Goal: Information Seeking & Learning: Learn about a topic

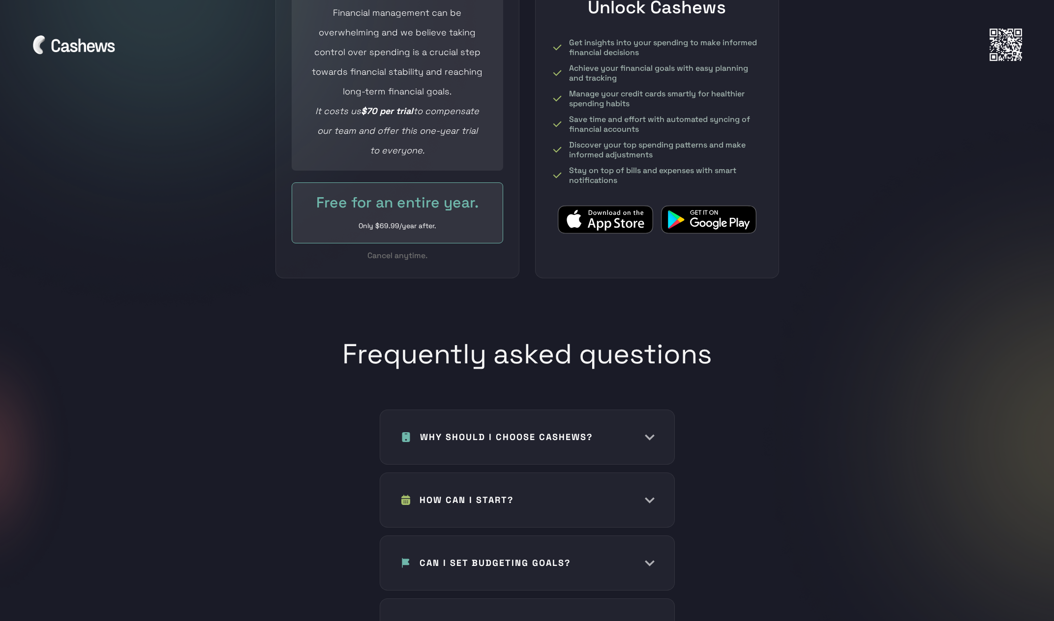
scroll to position [4229, 0]
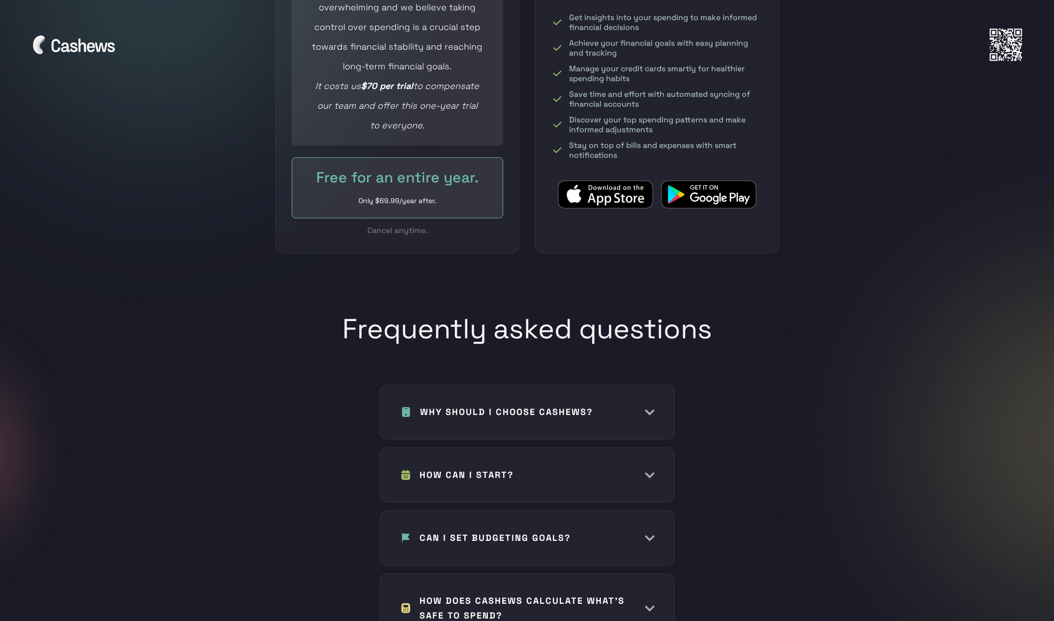
click at [528, 405] on h1 "WHY SHOULD I CHOOSE CASHEWS?" at bounding box center [506, 412] width 173 height 15
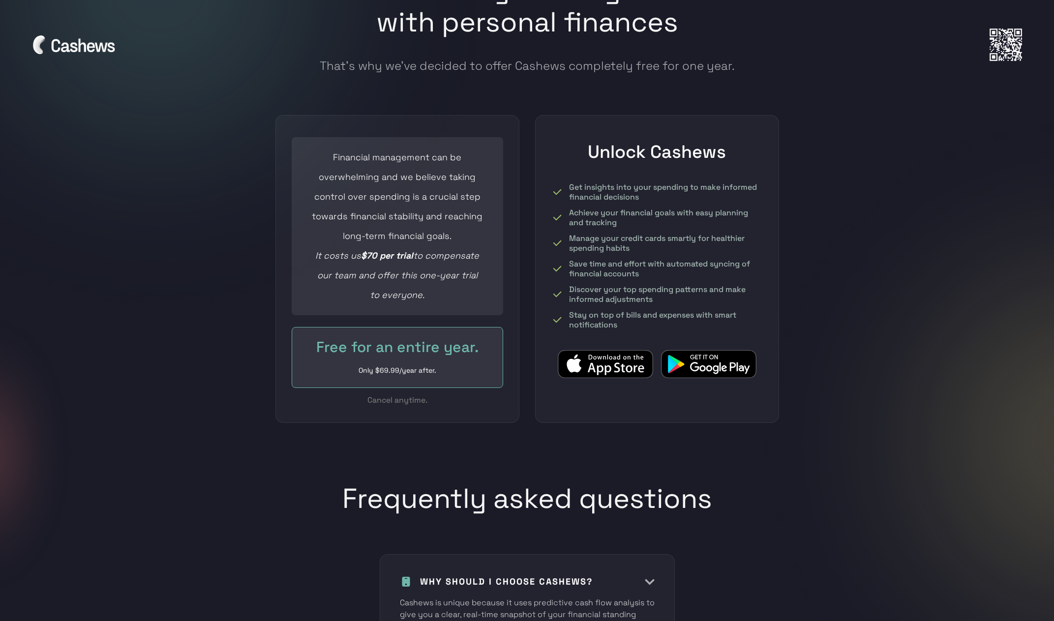
scroll to position [4033, 0]
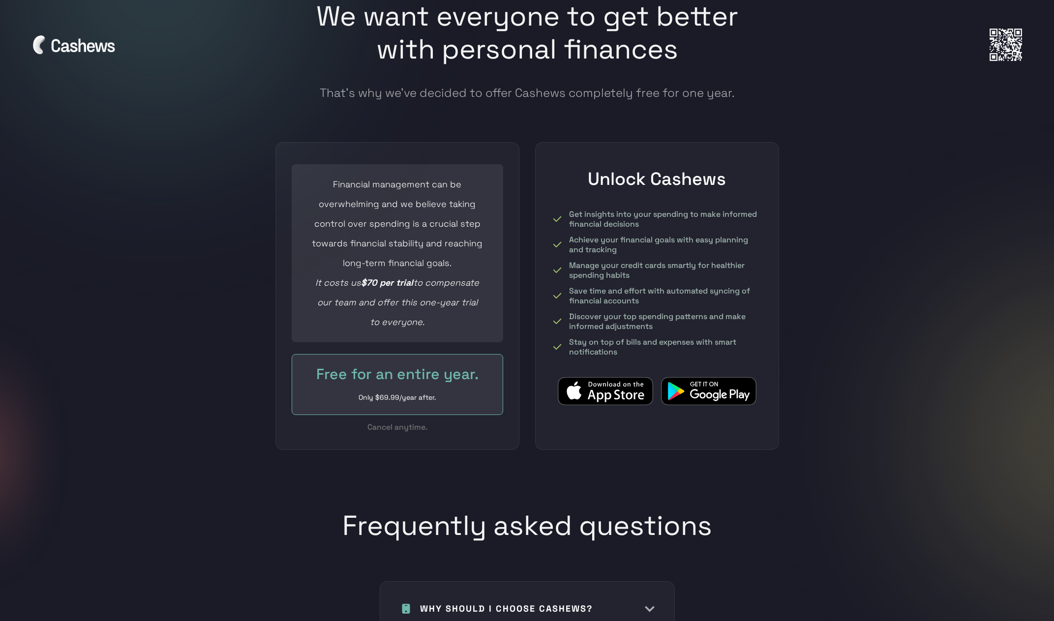
click at [410, 367] on div "Free for an entire year." at bounding box center [397, 374] width 171 height 20
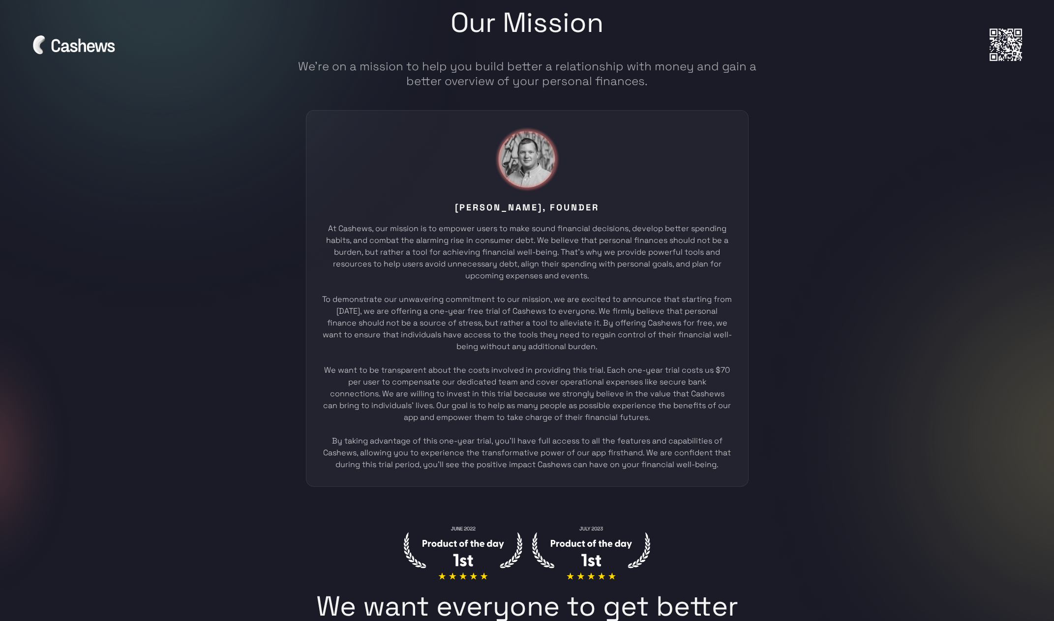
scroll to position [0, 0]
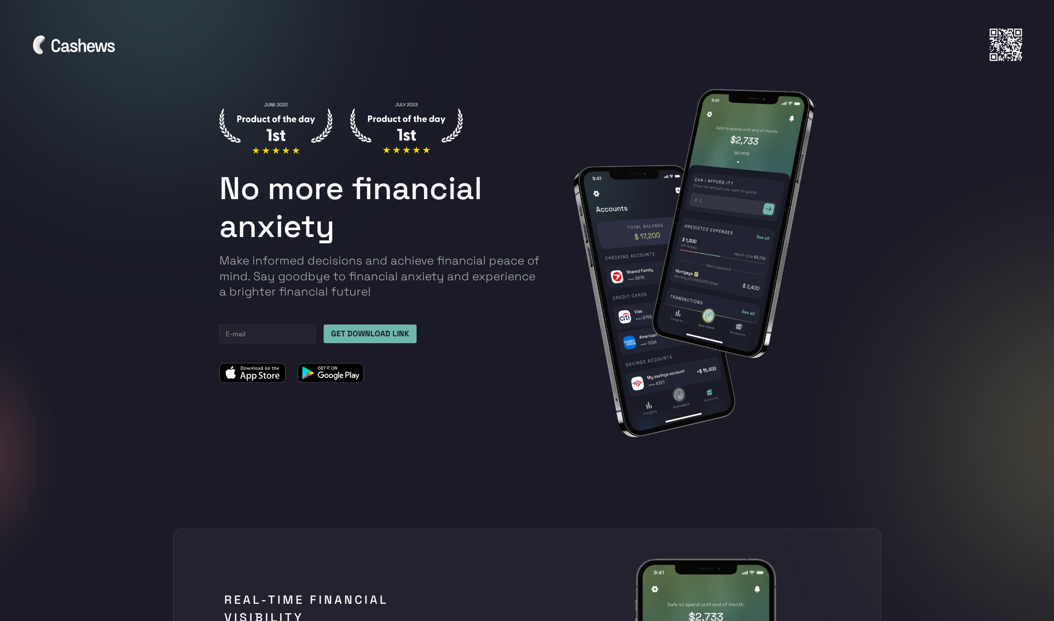
click at [397, 124] on img at bounding box center [406, 127] width 113 height 51
click at [319, 307] on div "No more financial anxiety Make informed decisions and achieve financial peace o…" at bounding box center [382, 242] width 326 height 281
click at [320, 175] on h1 "No more financial anxiety" at bounding box center [382, 208] width 326 height 76
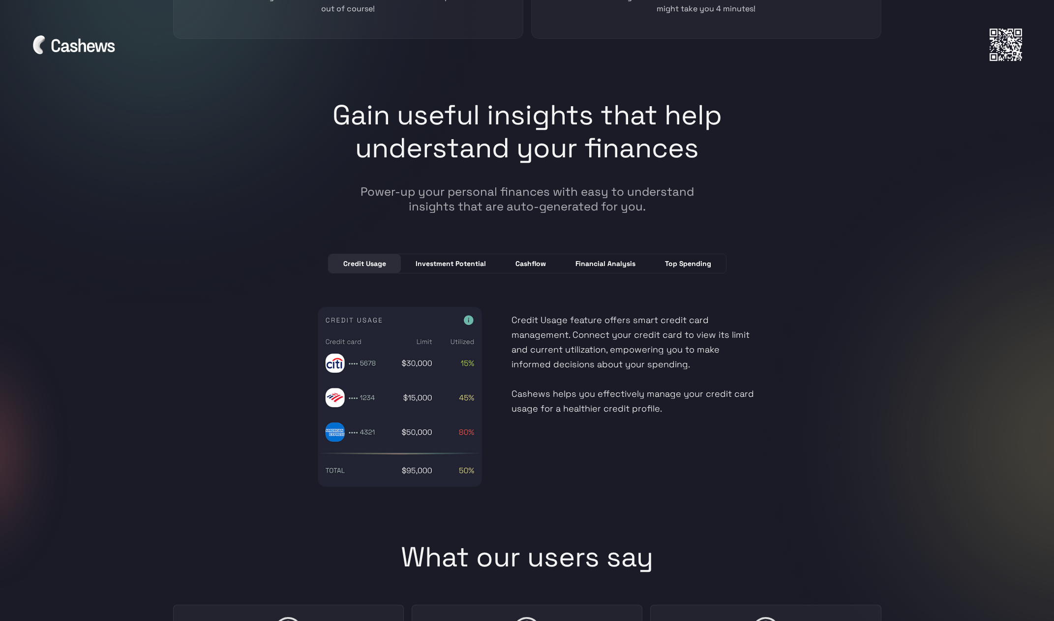
scroll to position [2508, 0]
click at [478, 268] on link "Investment Potential" at bounding box center [451, 262] width 100 height 19
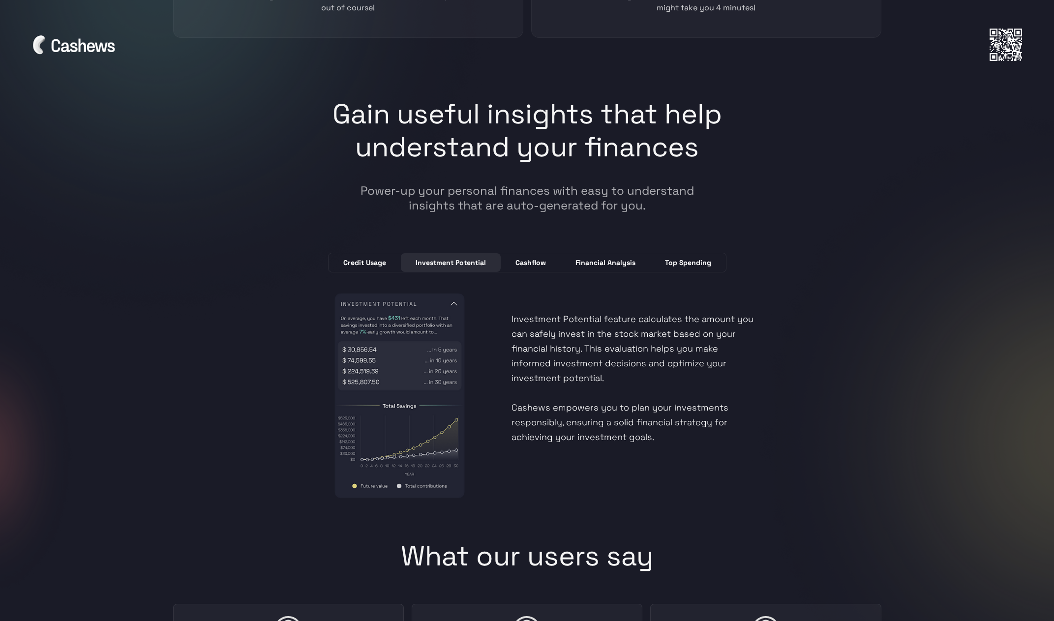
click at [537, 266] on div "Cashflow" at bounding box center [530, 263] width 30 height 10
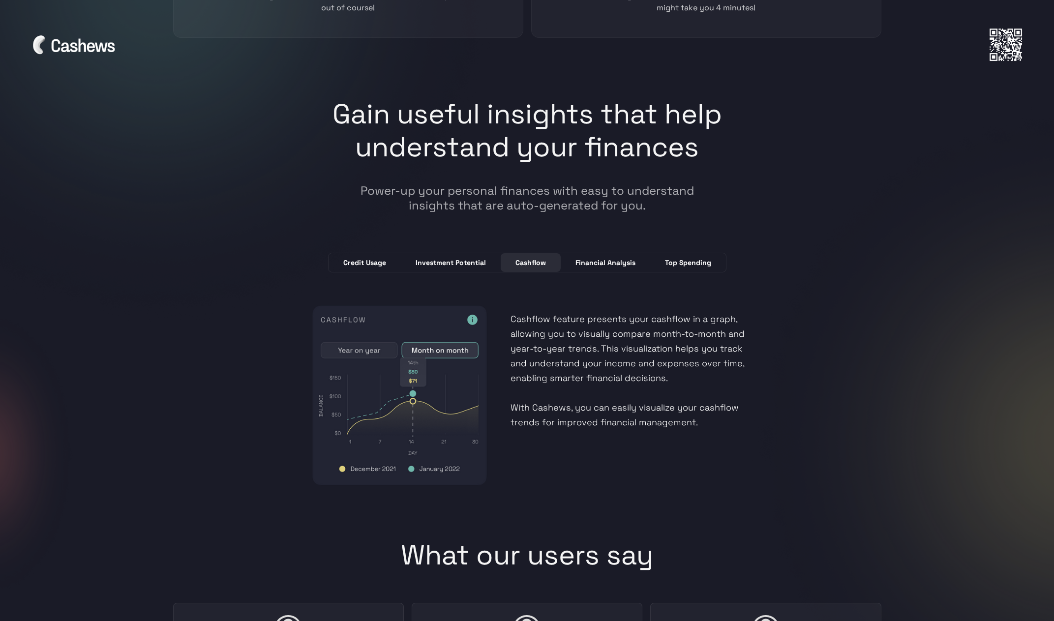
click at [600, 266] on div "Financial Analysis" at bounding box center [605, 263] width 60 height 10
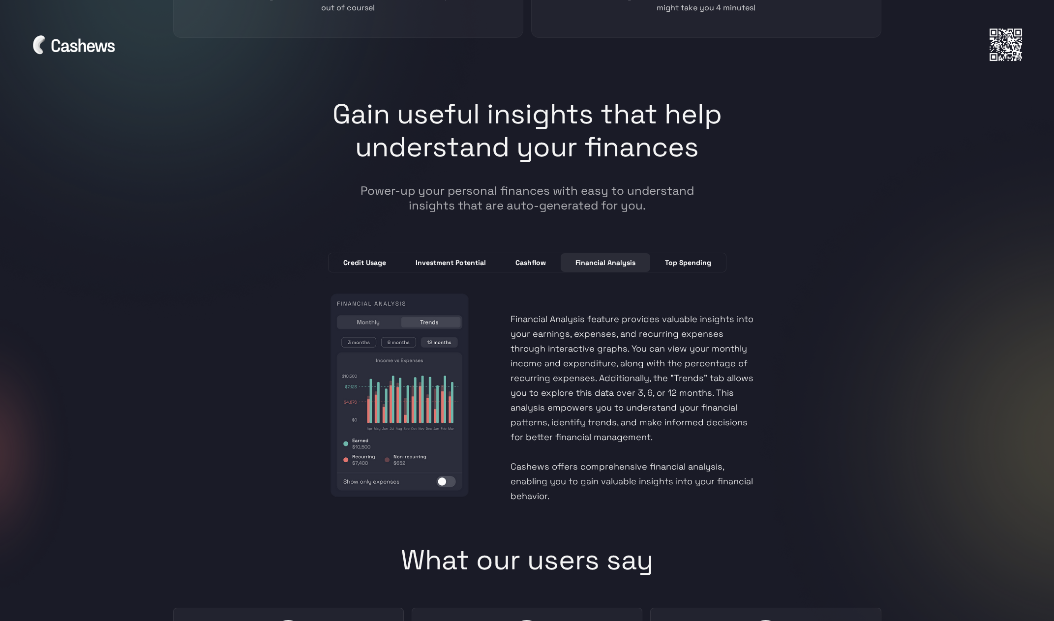
click at [674, 264] on div "Top Spending" at bounding box center [688, 263] width 46 height 10
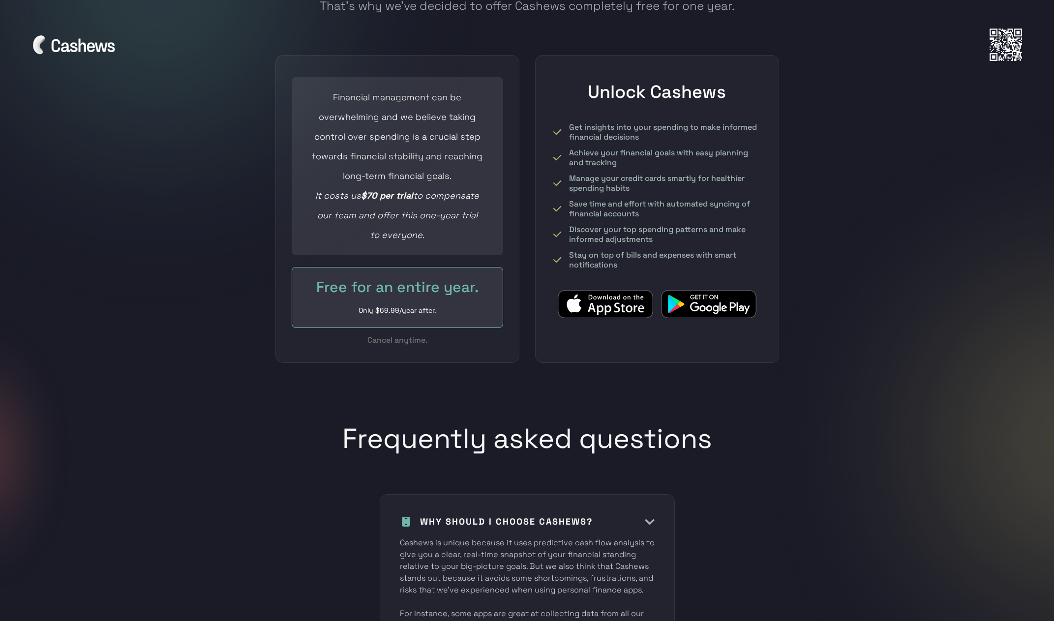
scroll to position [4131, 0]
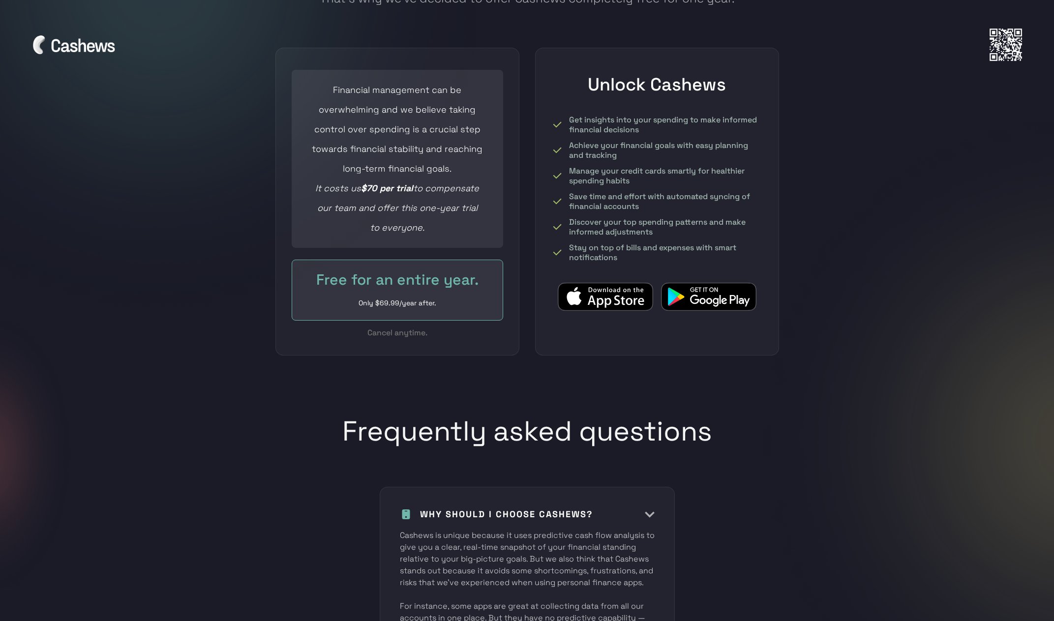
click at [701, 282] on img at bounding box center [708, 296] width 95 height 29
